Goal: Task Accomplishment & Management: Use online tool/utility

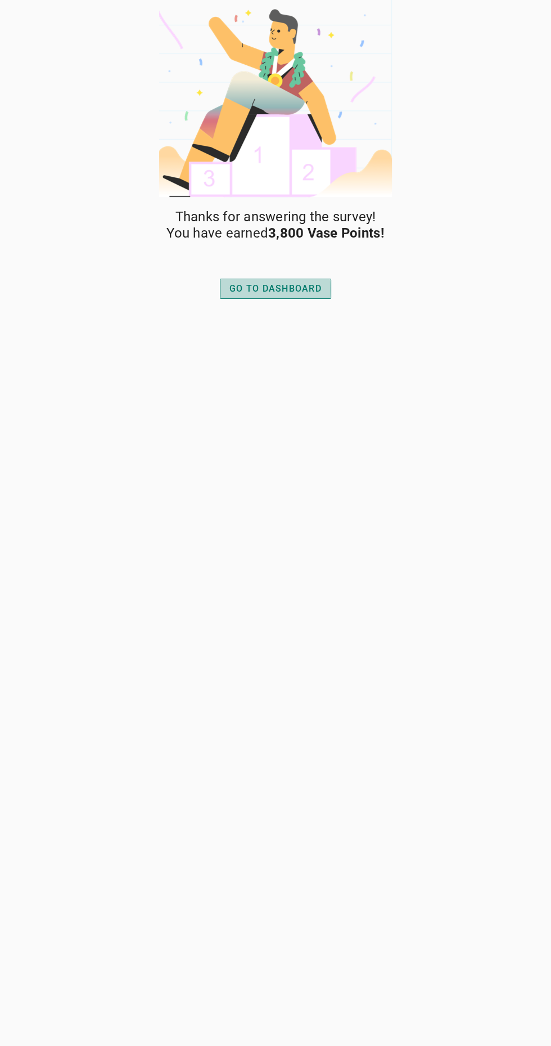
click at [293, 295] on div "GO TO DASHBOARD" at bounding box center [276, 289] width 92 height 14
